Goal: Information Seeking & Learning: Check status

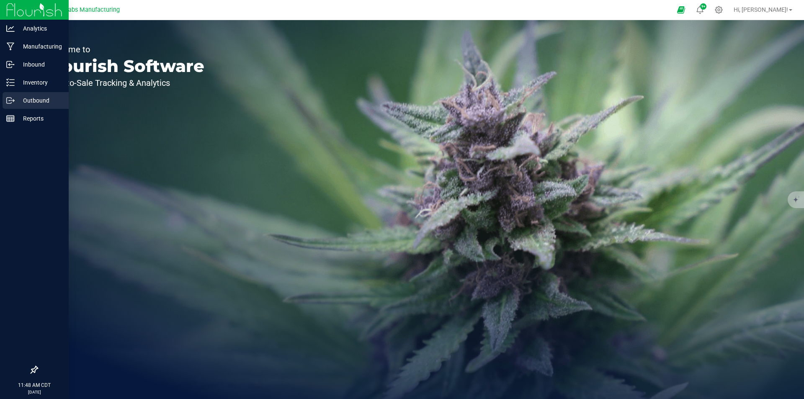
click at [7, 97] on icon at bounding box center [10, 100] width 8 height 8
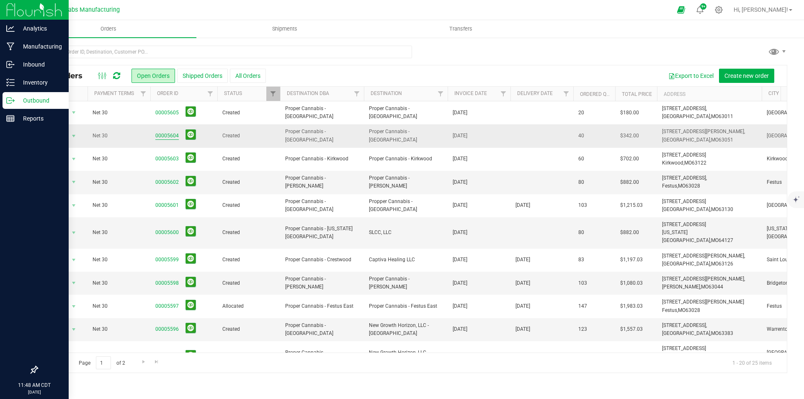
click at [169, 134] on link "00005604" at bounding box center [166, 136] width 23 height 8
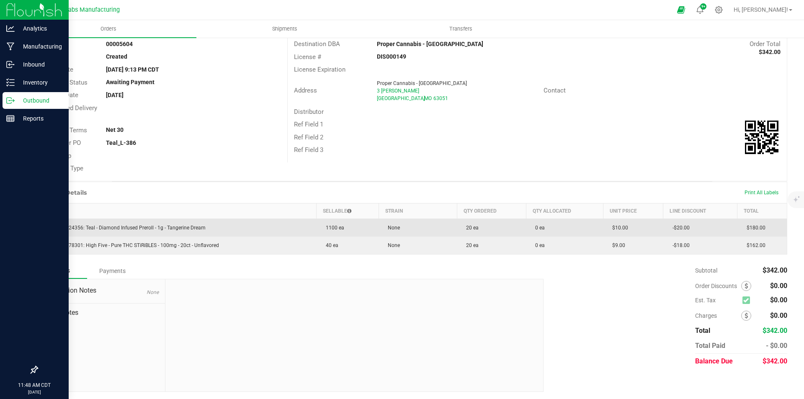
scroll to position [54, 0]
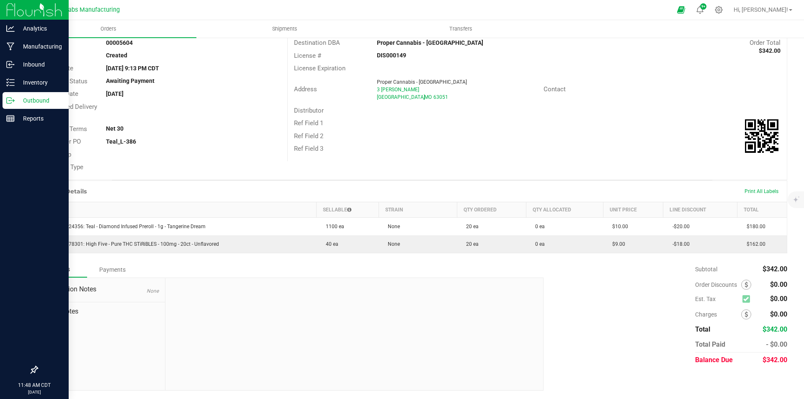
click at [31, 92] on div "Outbound" at bounding box center [36, 100] width 66 height 17
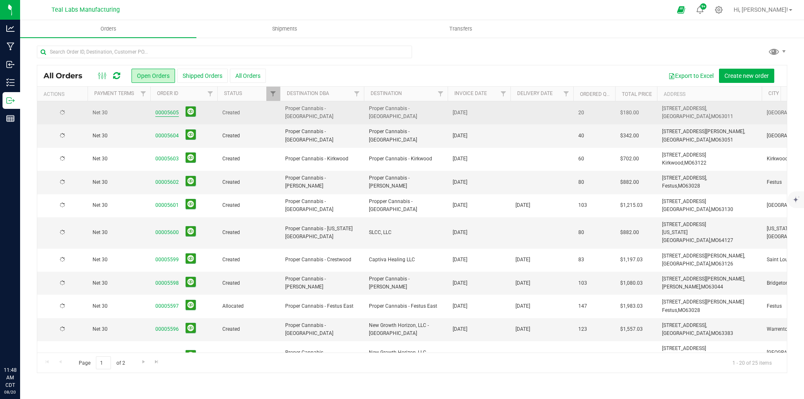
click at [168, 113] on link "00005605" at bounding box center [166, 113] width 23 height 8
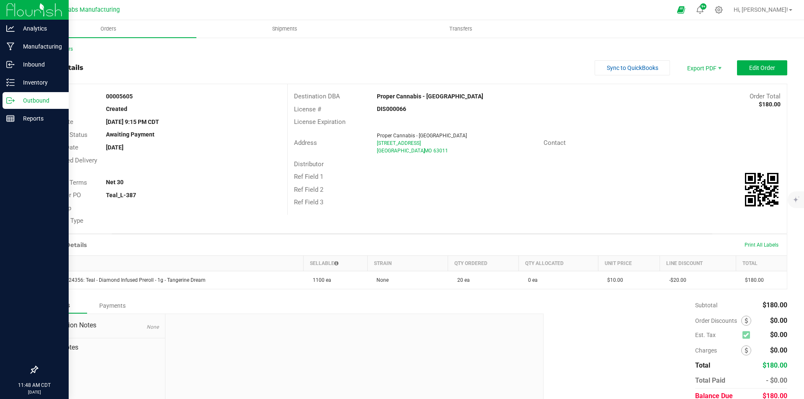
click at [28, 9] on img at bounding box center [34, 10] width 56 height 20
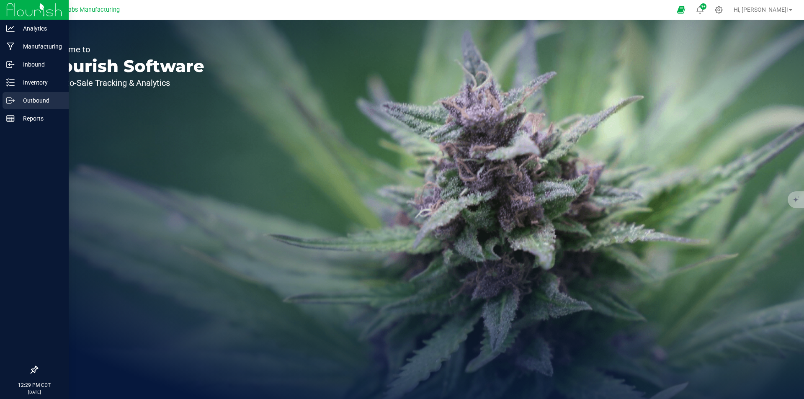
click at [34, 104] on p "Outbound" at bounding box center [40, 101] width 50 height 10
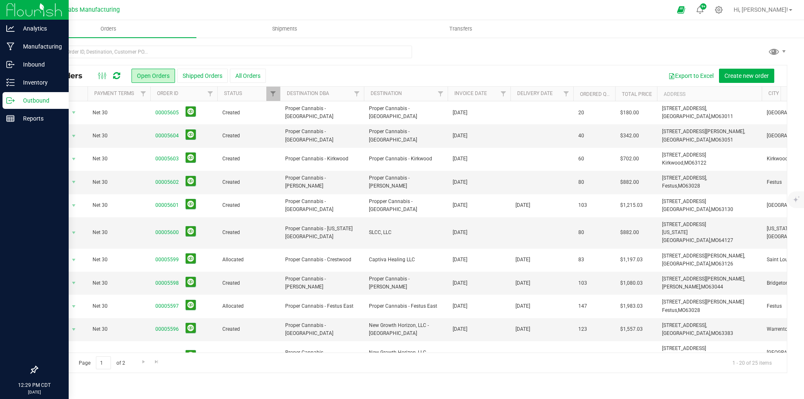
scroll to position [42, 0]
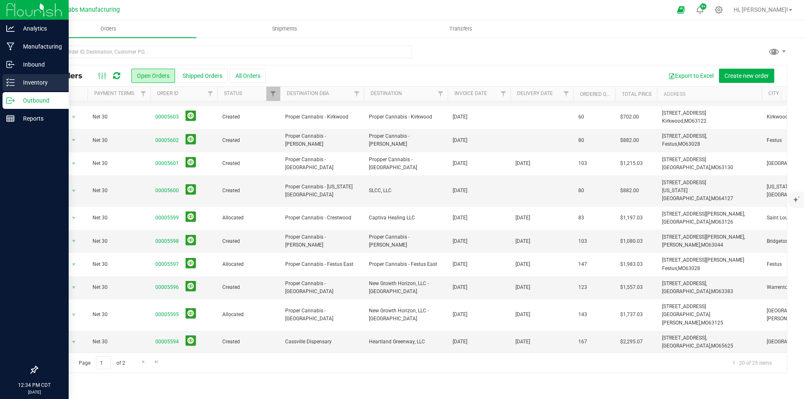
click at [38, 82] on p "Inventory" at bounding box center [40, 83] width 50 height 10
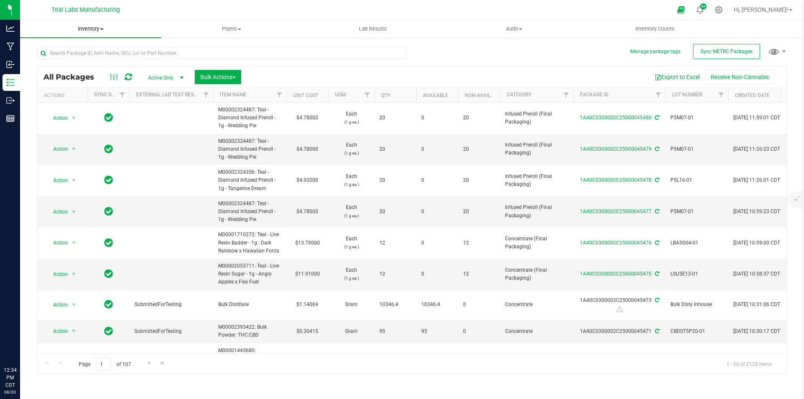
click at [102, 29] on span at bounding box center [101, 29] width 3 height 2
click at [64, 58] on span "All inventory" at bounding box center [48, 60] width 57 height 7
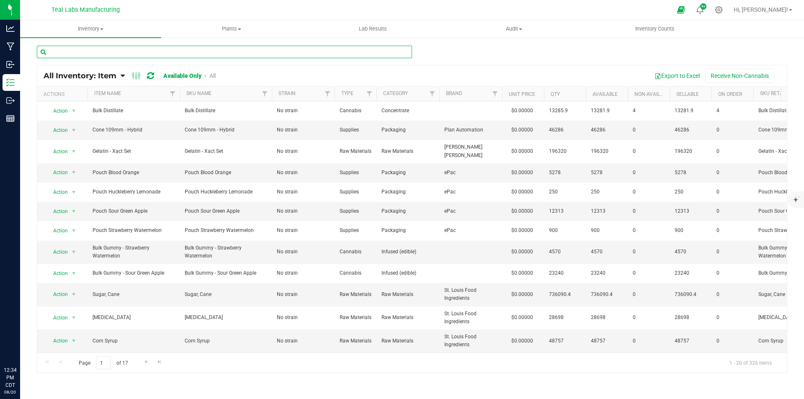
click at [106, 51] on input "text" at bounding box center [224, 52] width 375 height 13
type input "bubble hash"
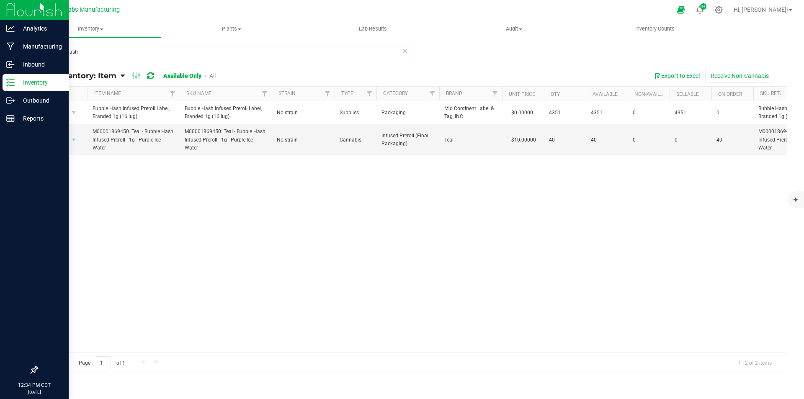
click at [16, 3] on img at bounding box center [34, 10] width 56 height 20
